Goal: Information Seeking & Learning: Learn about a topic

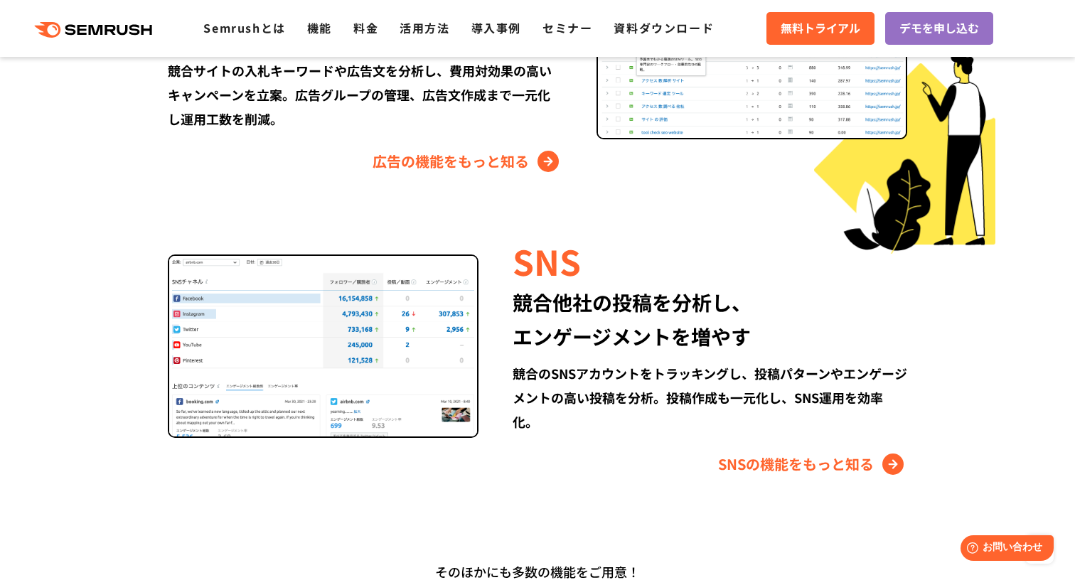
scroll to position [1869, 0]
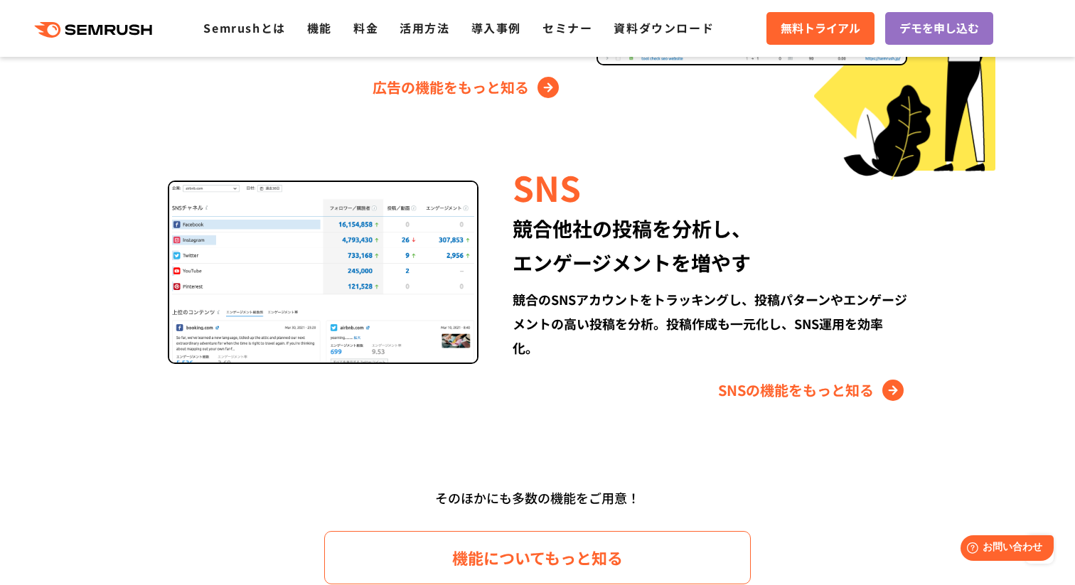
click at [611, 280] on div "SNS 競合他社の投稿を分析し、 エンゲージメントを増やす 競合のSNSアカウントをトラッキングし、投稿パターンやエンゲージメントの高い投稿を分析。投稿作成も…" at bounding box center [692, 282] width 429 height 239
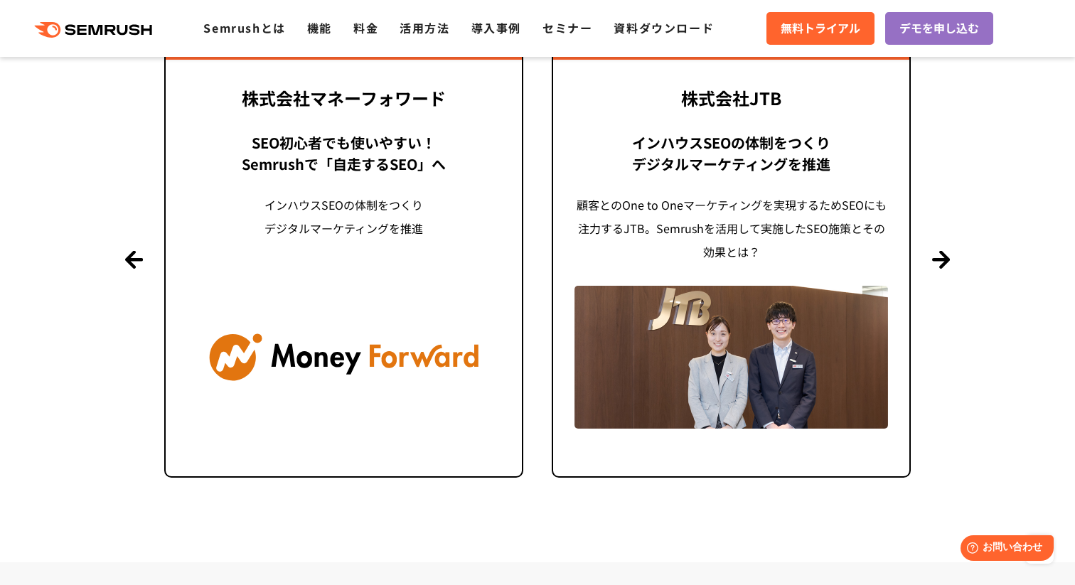
scroll to position [3504, 0]
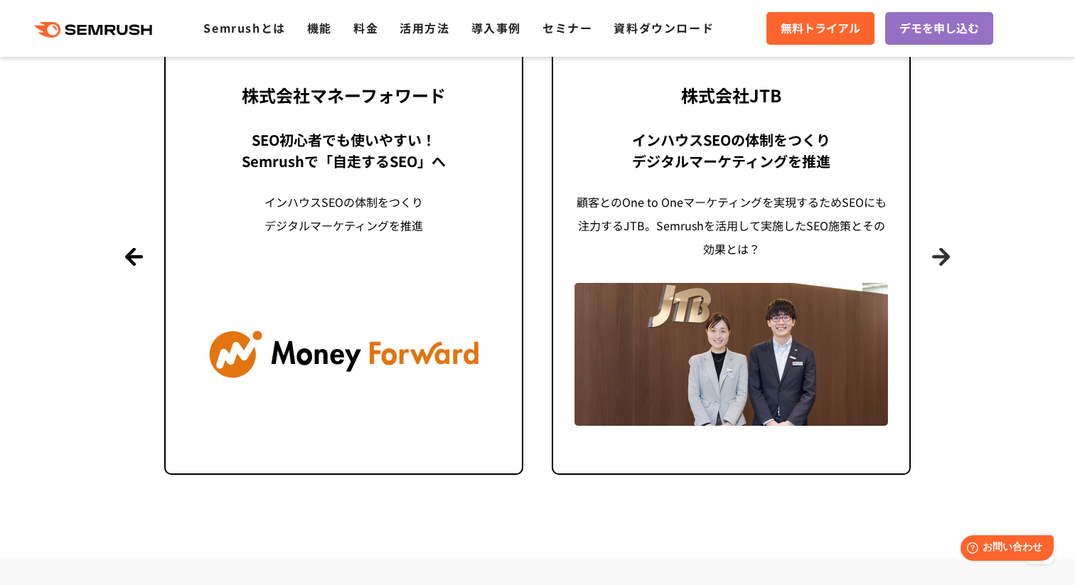
click at [950, 252] on button "Next" at bounding box center [941, 256] width 18 height 18
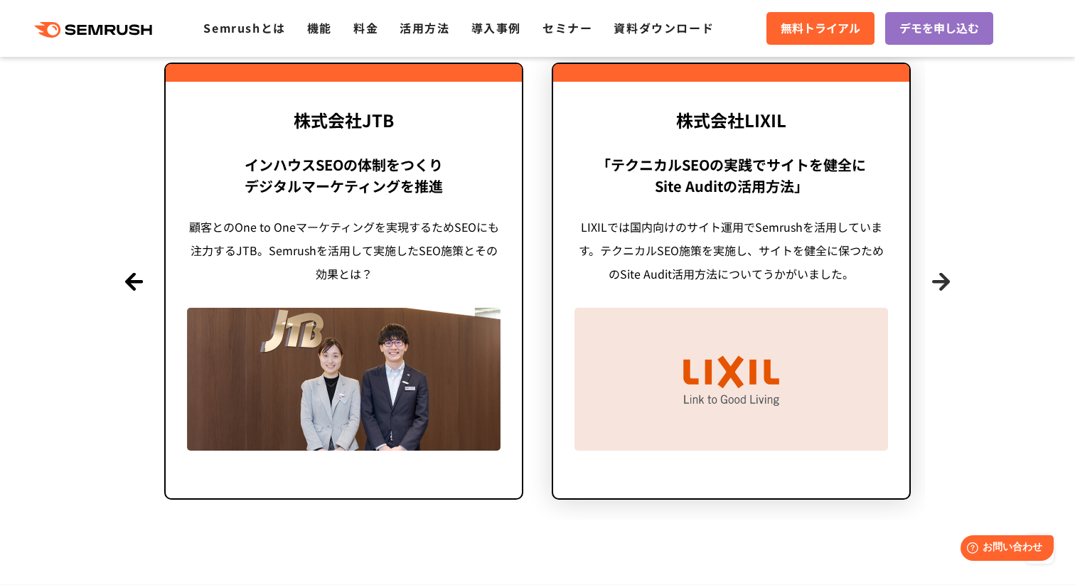
scroll to position [3474, 0]
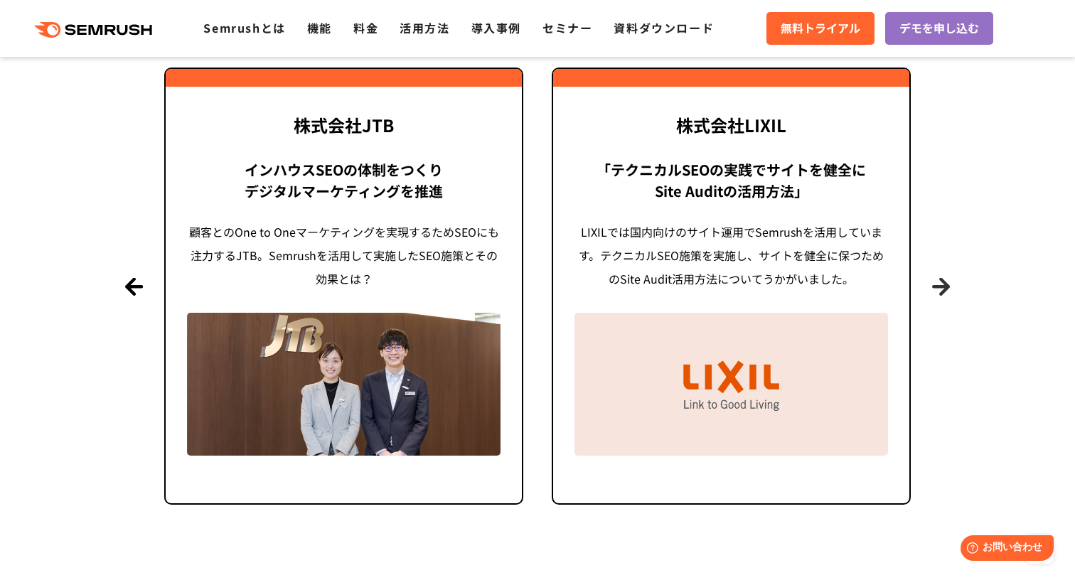
click at [937, 284] on button "Next" at bounding box center [941, 286] width 18 height 18
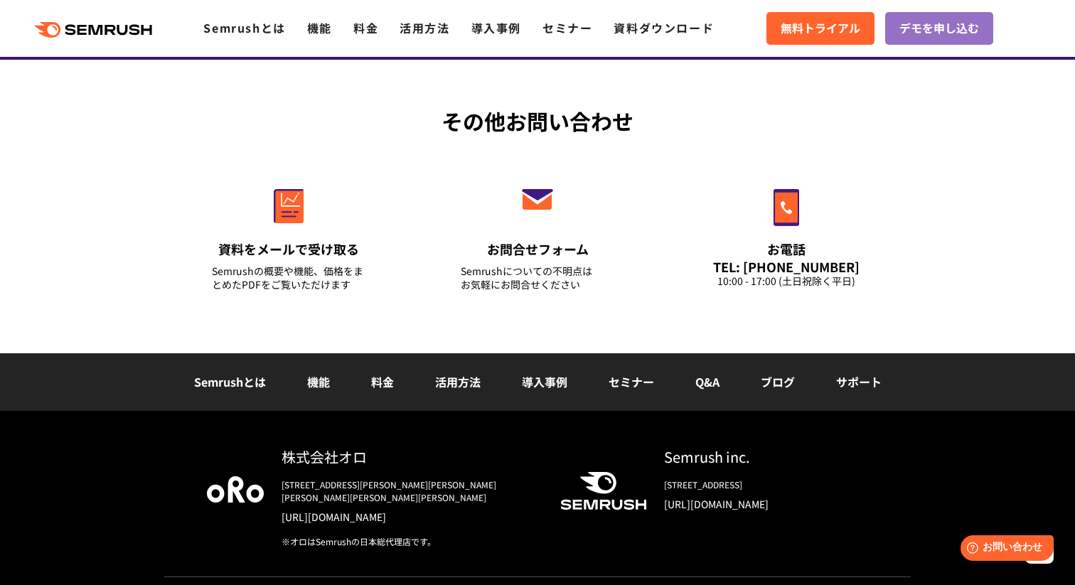
scroll to position [5037, 0]
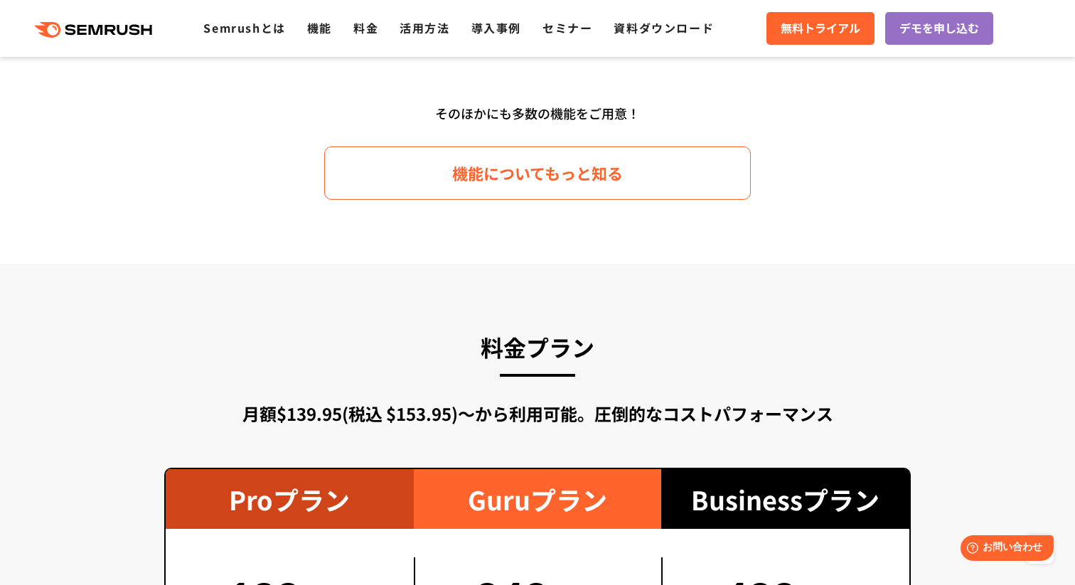
click at [346, 26] on ul "Semrushとは 機能 料金 活用方法 導入事例 セミナー 資料ダウンロード" at bounding box center [469, 28] width 532 height 18
click at [360, 26] on link "料金" at bounding box center [365, 27] width 25 height 17
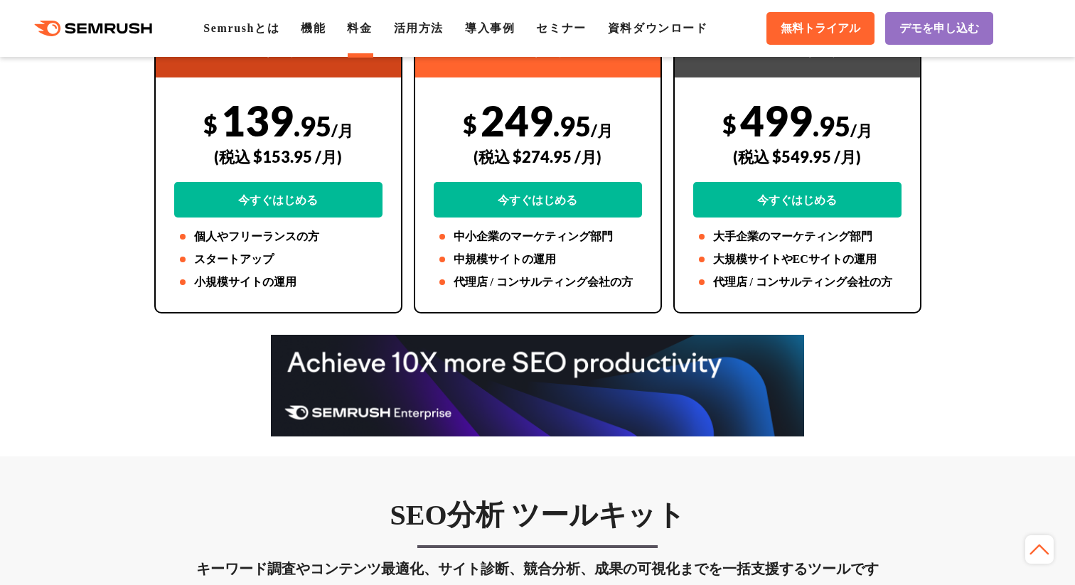
scroll to position [380, 0]
